Goal: Task Accomplishment & Management: Manage account settings

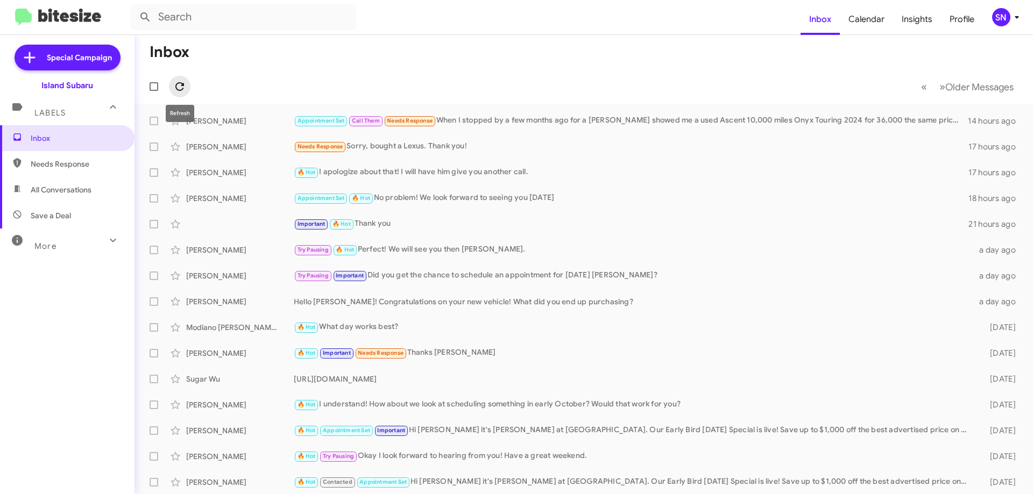
click at [180, 86] on icon at bounding box center [179, 86] width 13 height 13
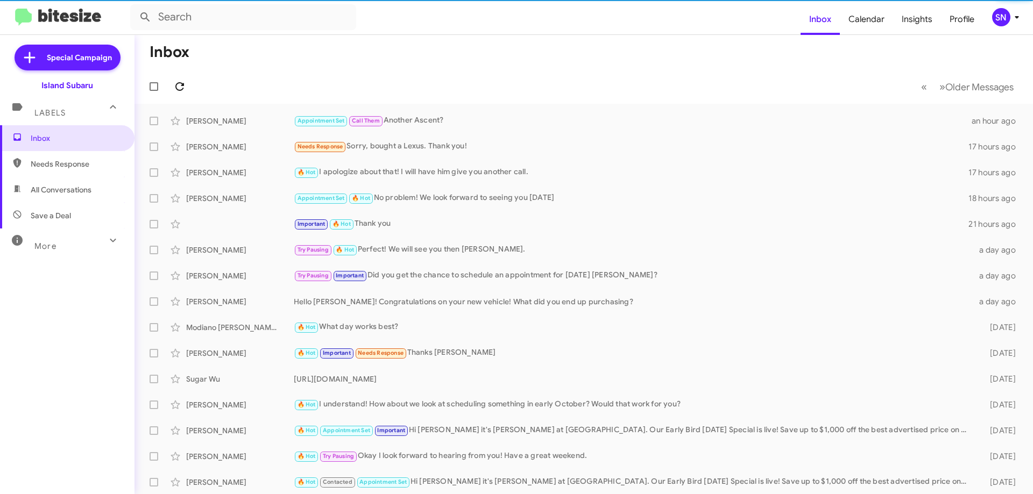
click at [180, 86] on icon at bounding box center [179, 86] width 13 height 13
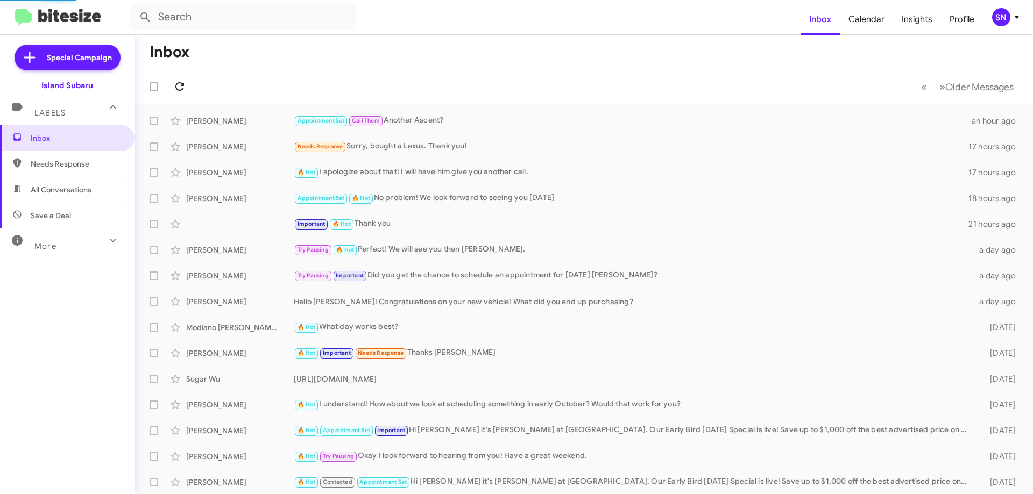
click at [180, 86] on icon at bounding box center [179, 86] width 13 height 13
click at [179, 86] on icon at bounding box center [179, 86] width 13 height 13
click at [183, 89] on icon at bounding box center [179, 86] width 9 height 9
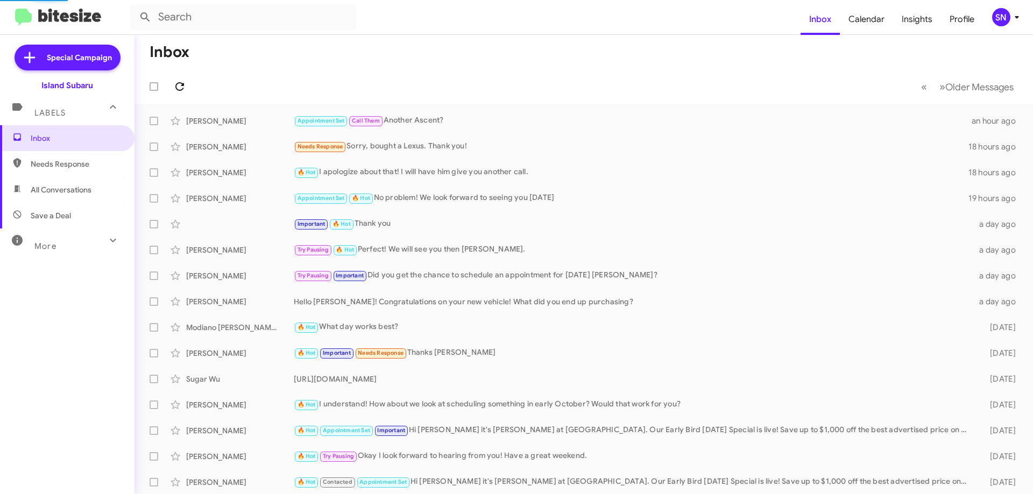
click at [183, 89] on icon at bounding box center [179, 86] width 9 height 9
click at [989, 25] on button "SN" at bounding box center [1002, 17] width 38 height 18
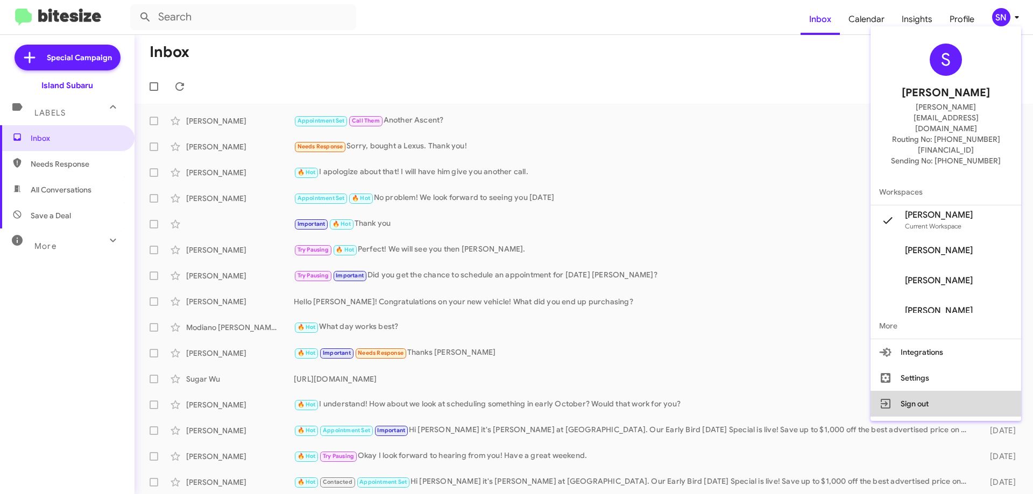
click at [916, 391] on button "Sign out" at bounding box center [946, 404] width 151 height 26
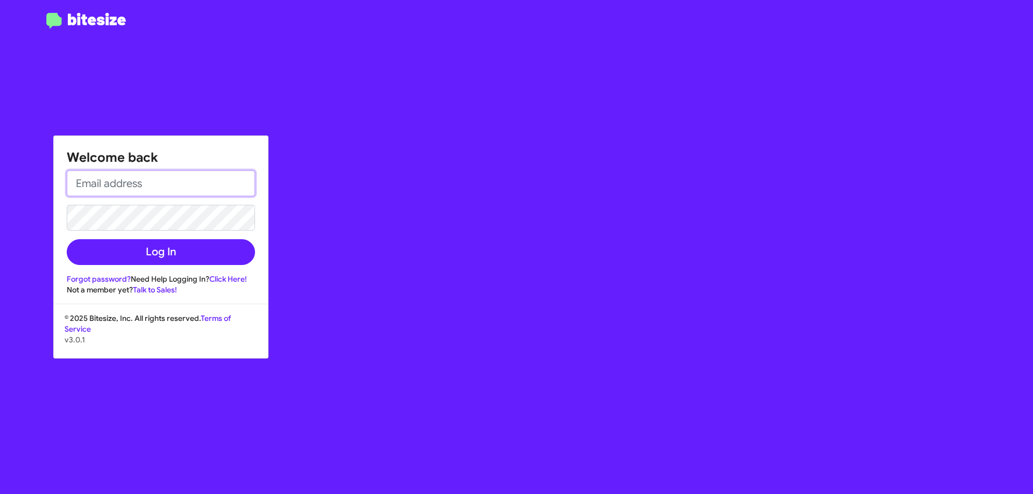
click at [153, 174] on input "email" at bounding box center [161, 184] width 188 height 26
type input "[PERSON_NAME][EMAIL_ADDRESS][DOMAIN_NAME]"
click at [67, 239] on button "Log In" at bounding box center [161, 252] width 188 height 26
